Goal: Find specific page/section: Find specific page/section

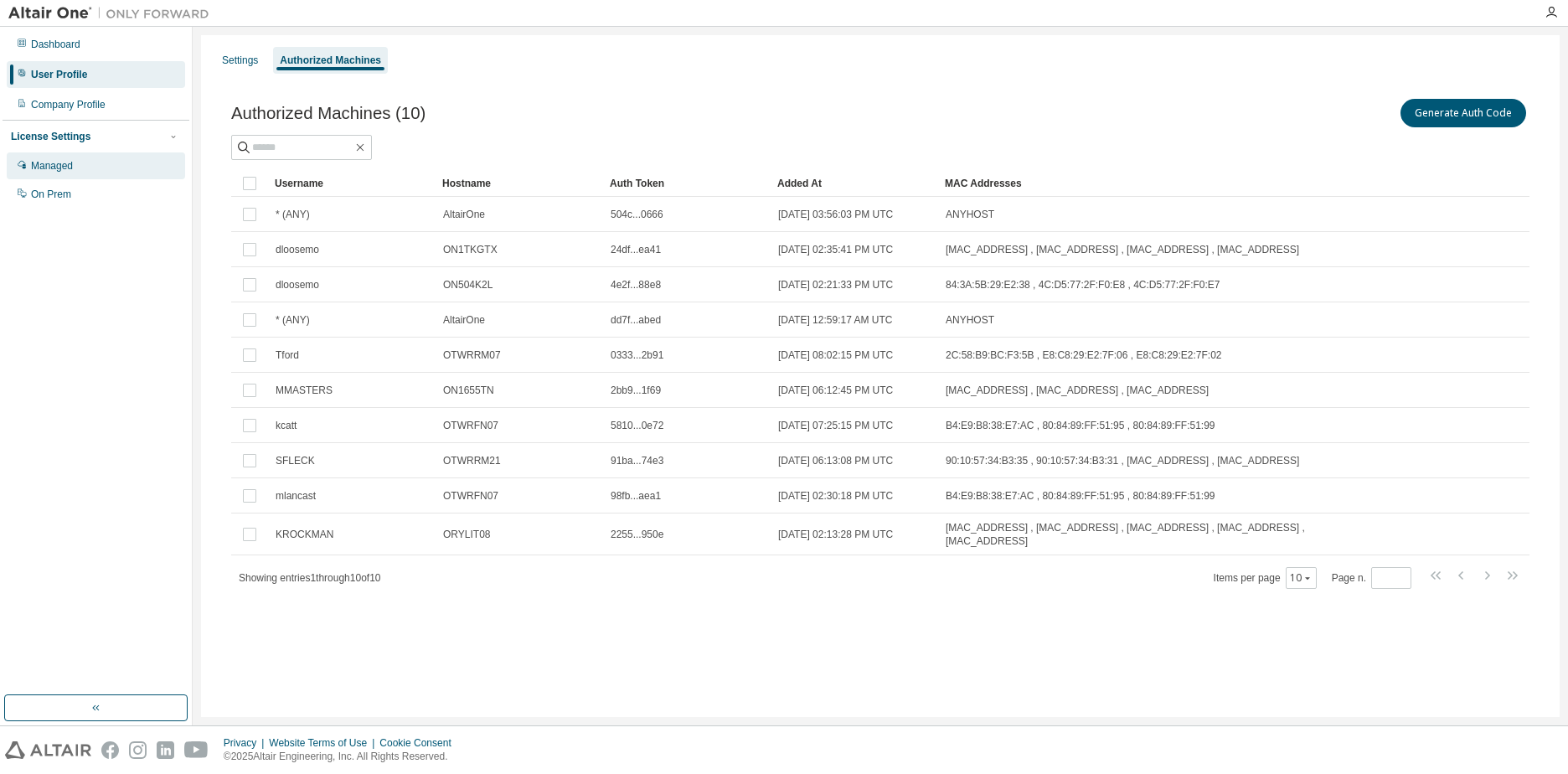
click at [94, 173] on div "Managed" at bounding box center [96, 165] width 178 height 27
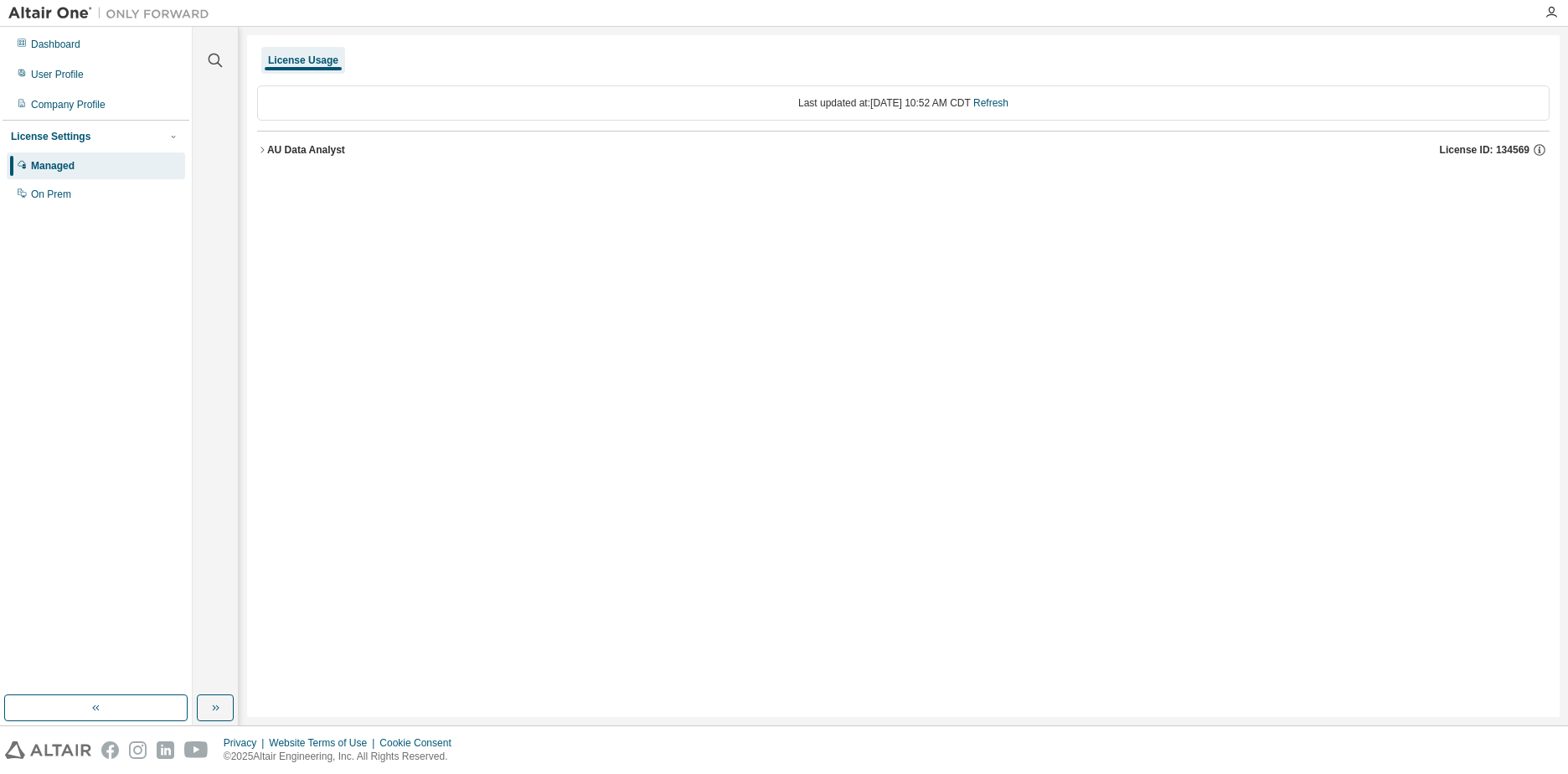
click at [260, 150] on icon "button" at bounding box center [262, 150] width 10 height 10
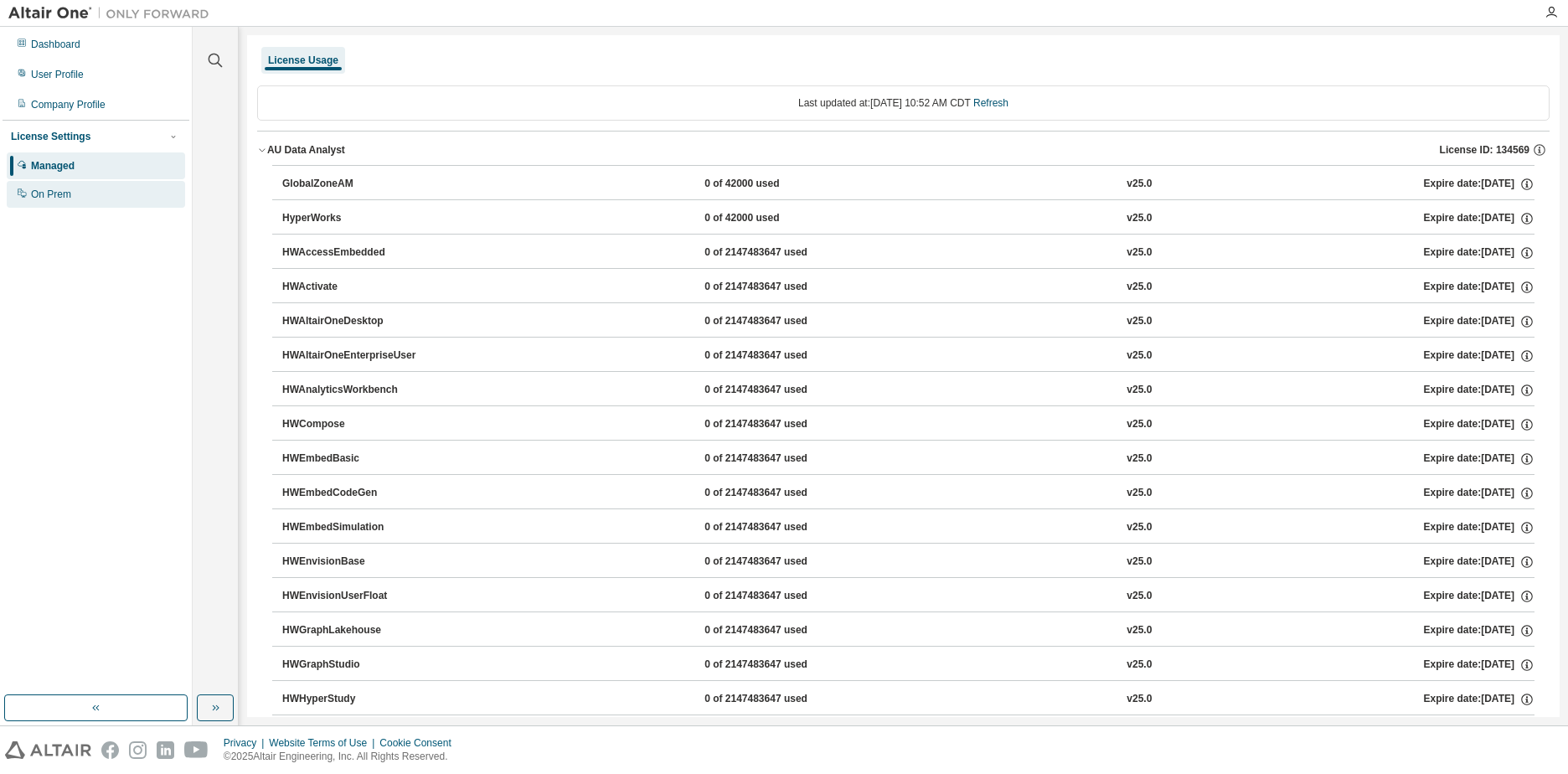
click at [47, 201] on div "On Prem" at bounding box center [51, 194] width 40 height 13
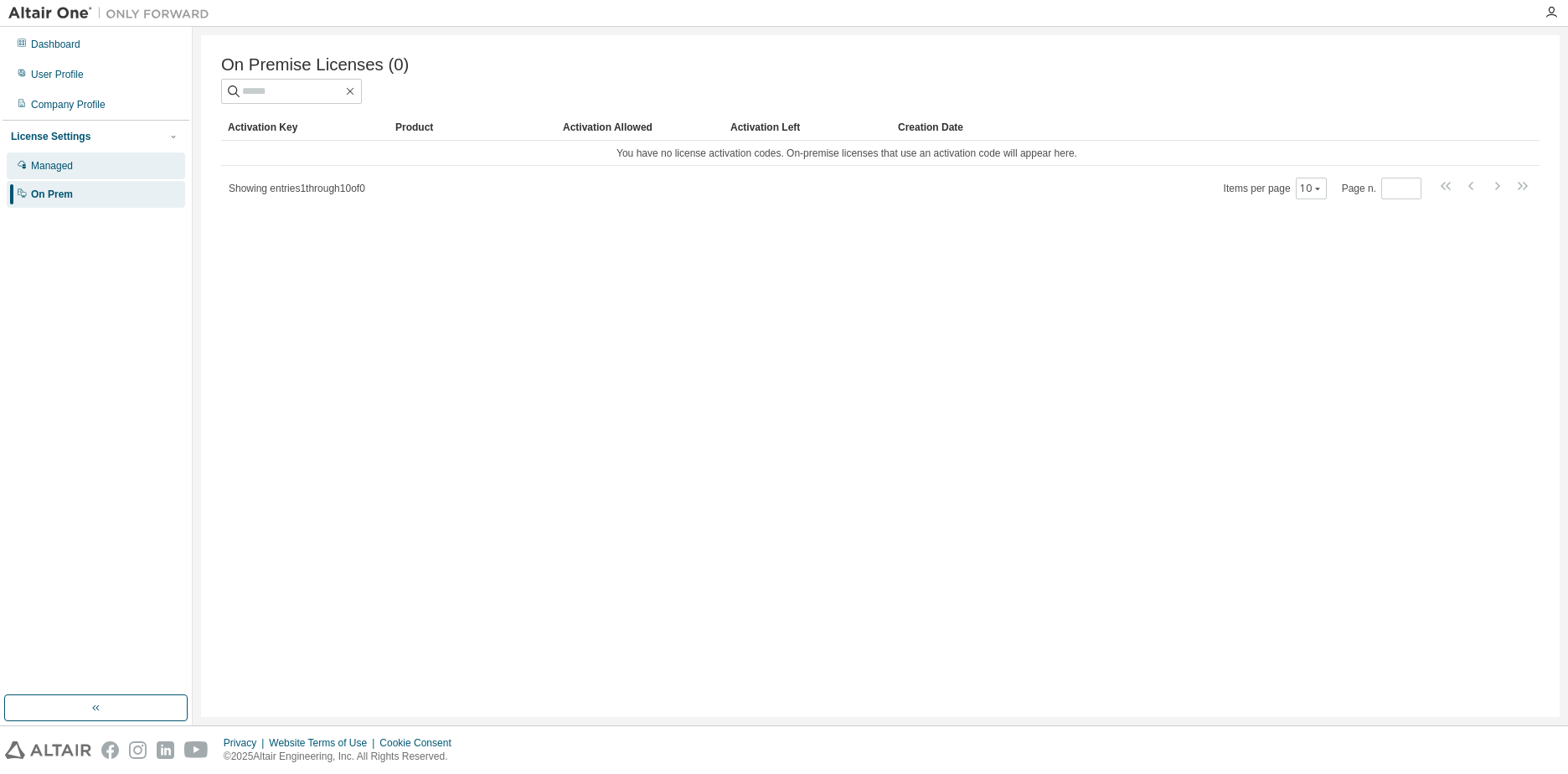
click at [82, 172] on div "Managed" at bounding box center [96, 165] width 178 height 27
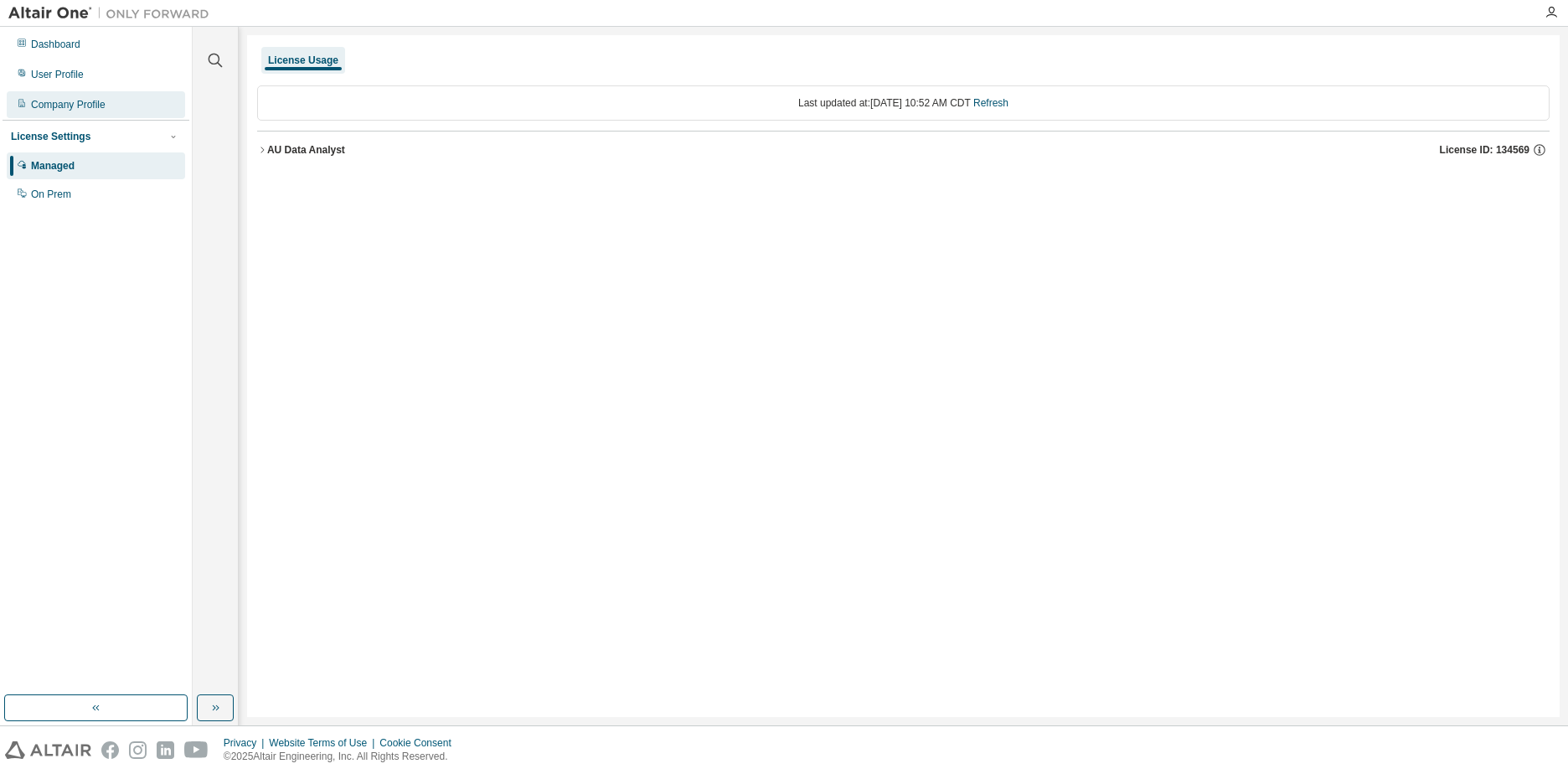
click at [74, 96] on div "Company Profile" at bounding box center [96, 104] width 178 height 27
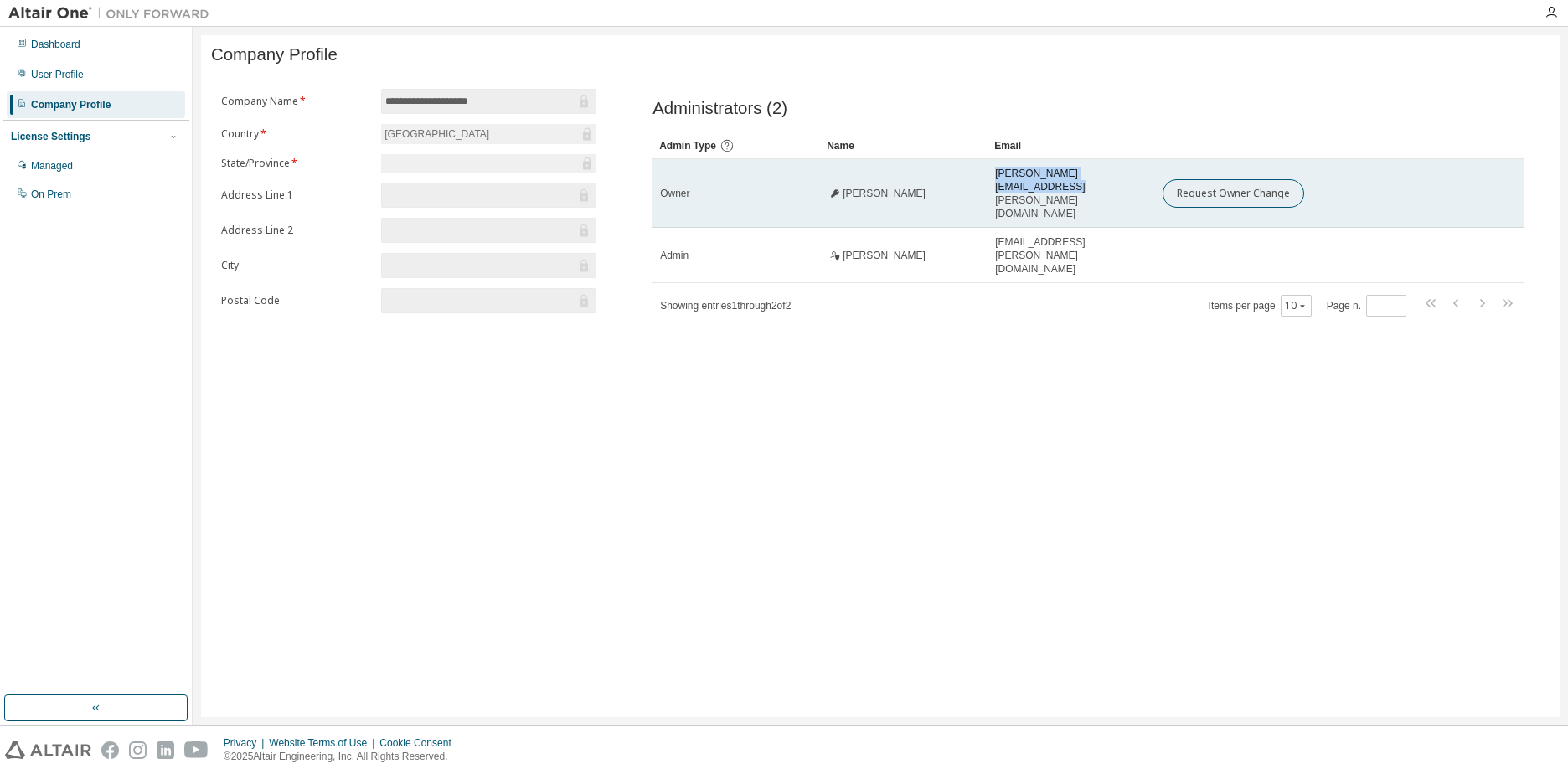
drag, startPoint x: 1139, startPoint y: 194, endPoint x: 988, endPoint y: 192, distance: 151.0
click at [988, 192] on td "Jamie.Maiers@oldnational.com" at bounding box center [1070, 193] width 167 height 68
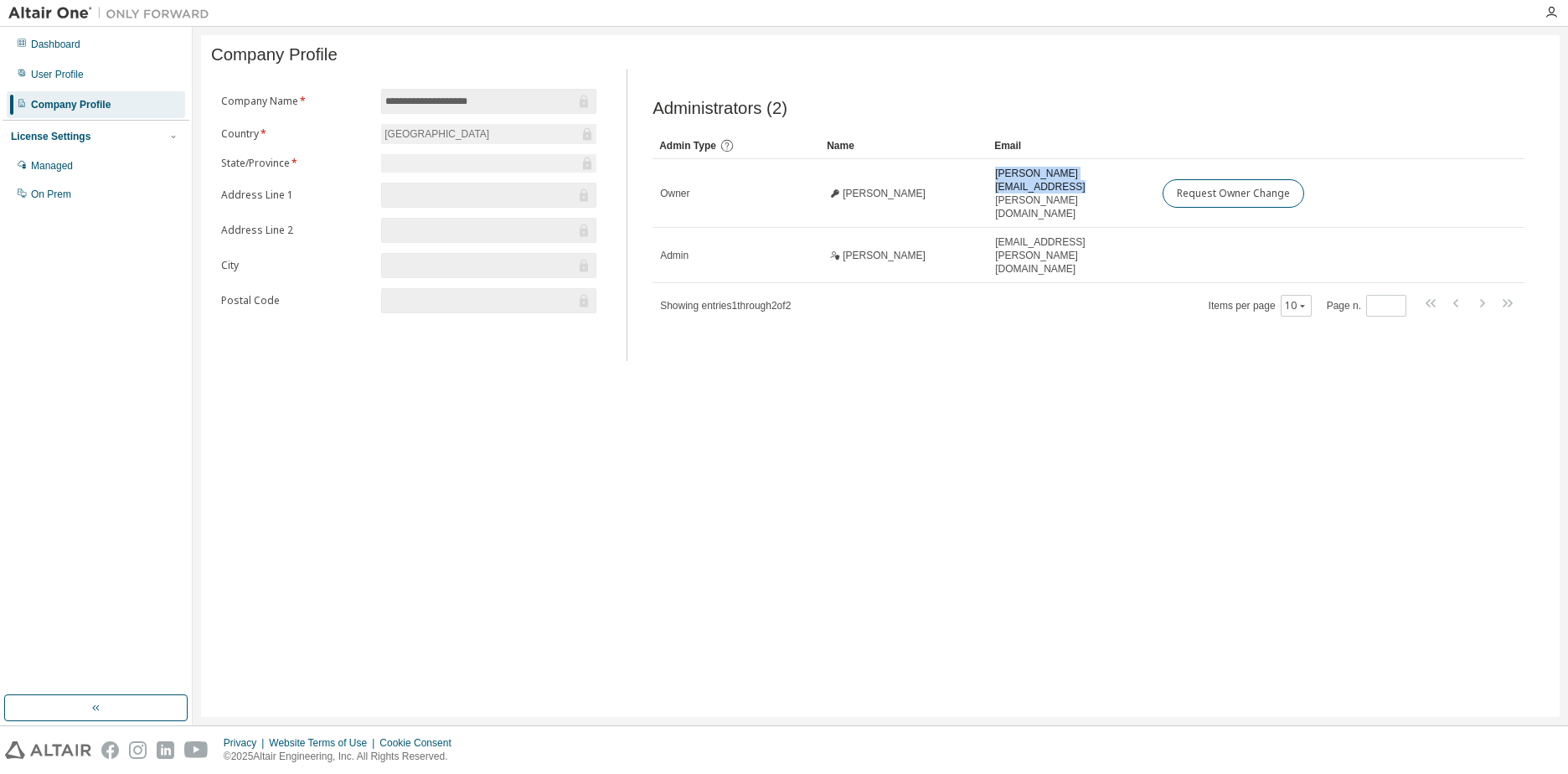
copy span "Jamie.Maiers@oldnational.com"
click at [1023, 420] on div "**********" at bounding box center [880, 376] width 1358 height 681
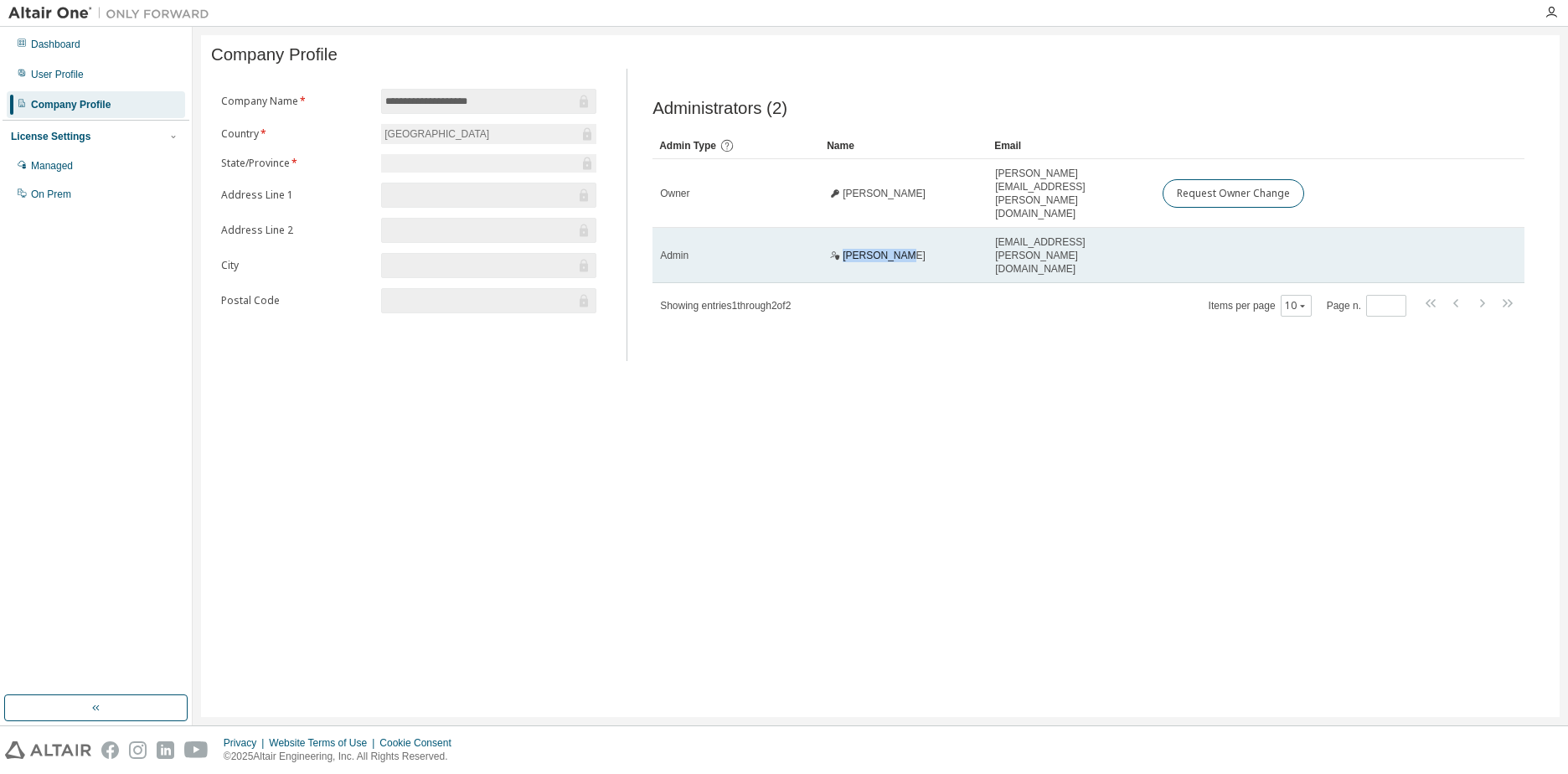
drag, startPoint x: 899, startPoint y: 227, endPoint x: 843, endPoint y: 231, distance: 56.1
click at [843, 248] on div "Clay Titzer" at bounding box center [904, 255] width 152 height 13
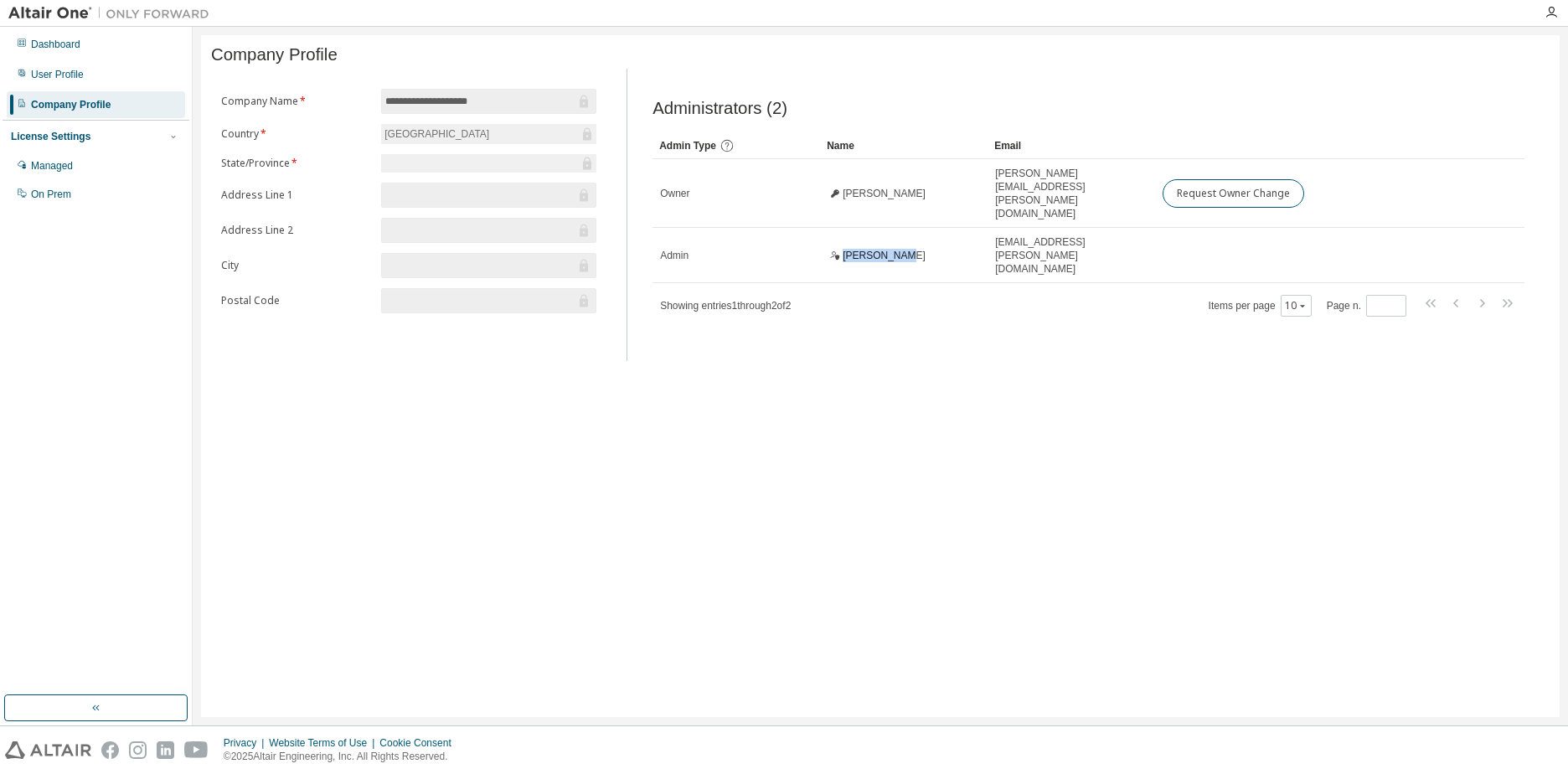
copy span "Clay Titzer"
click at [957, 498] on div "**********" at bounding box center [880, 376] width 1358 height 681
click at [65, 42] on div "Dashboard" at bounding box center [55, 44] width 49 height 13
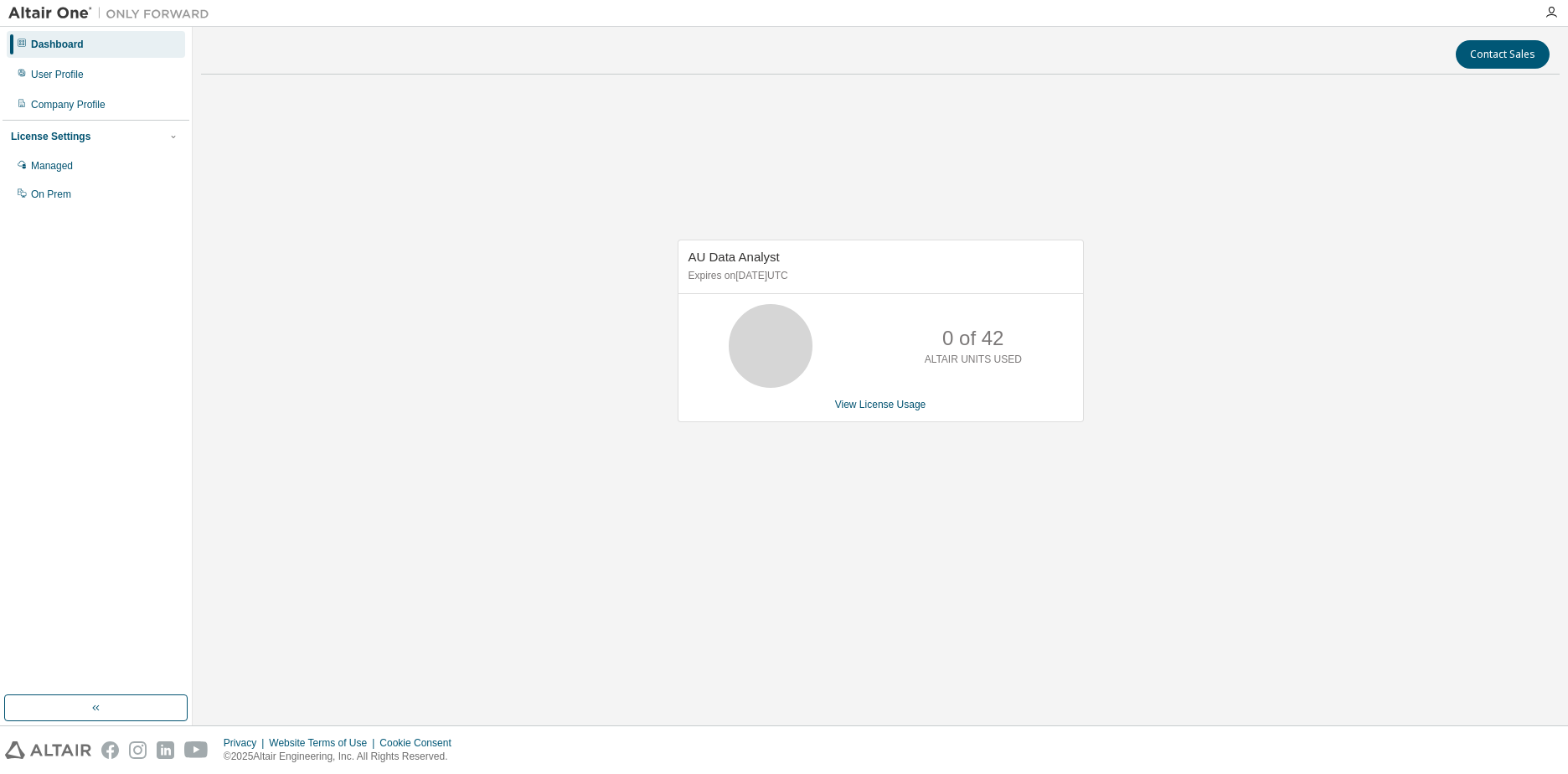
click at [1104, 284] on div "AU Data Analyst Expires on January 6, 2026 UTC 0 of 42 ALTAIR UNITS USED View L…" at bounding box center [880, 339] width 1358 height 503
click at [403, 242] on div "AU Data Analyst Expires on January 6, 2026 UTC 0 of 42 ALTAIR UNITS USED View L…" at bounding box center [880, 339] width 1358 height 503
click at [1556, 8] on icon "button" at bounding box center [1551, 12] width 13 height 13
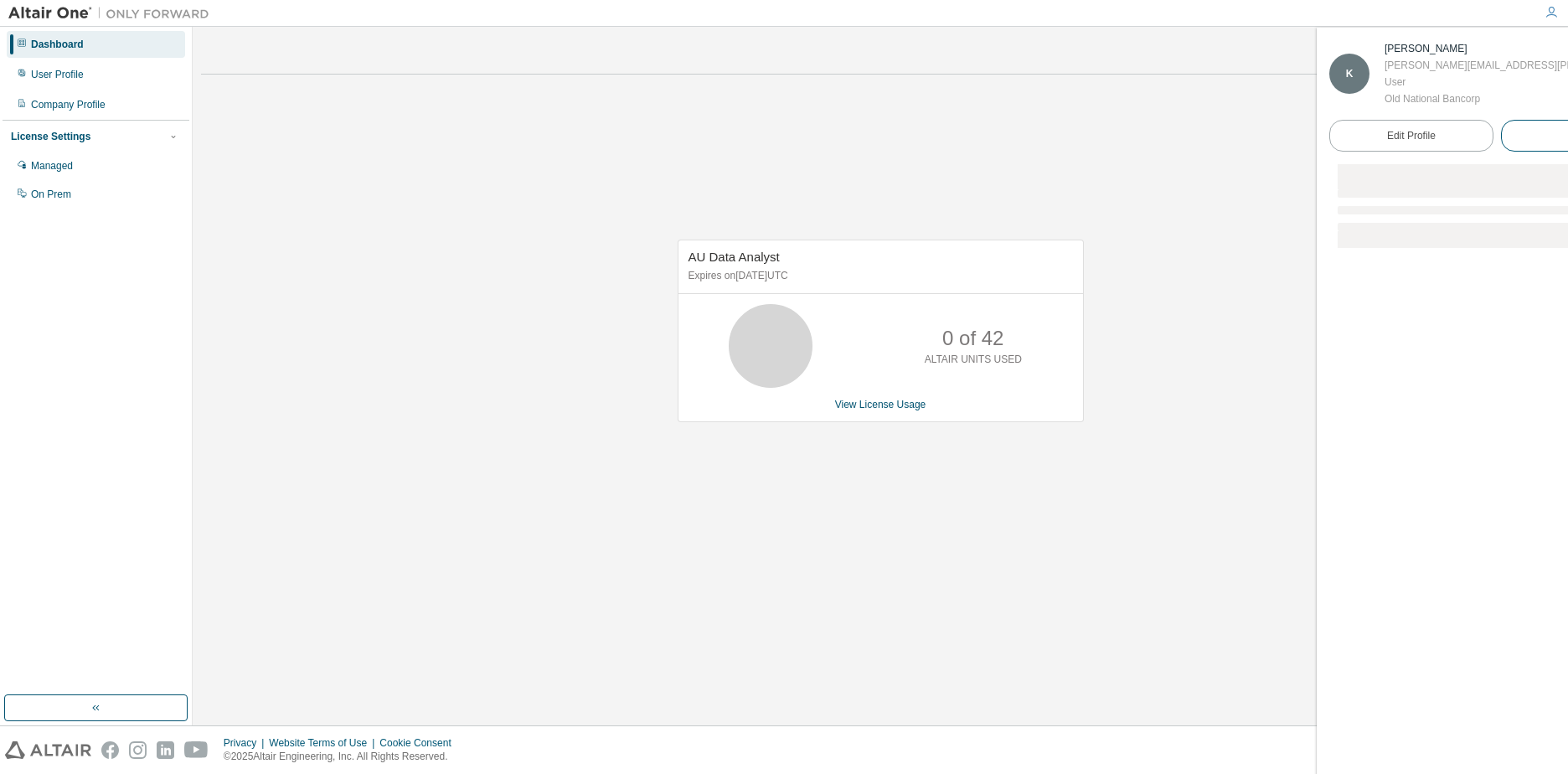
click at [1567, 140] on span "Logout" at bounding box center [1583, 135] width 31 height 16
